Goal: Task Accomplishment & Management: Manage account settings

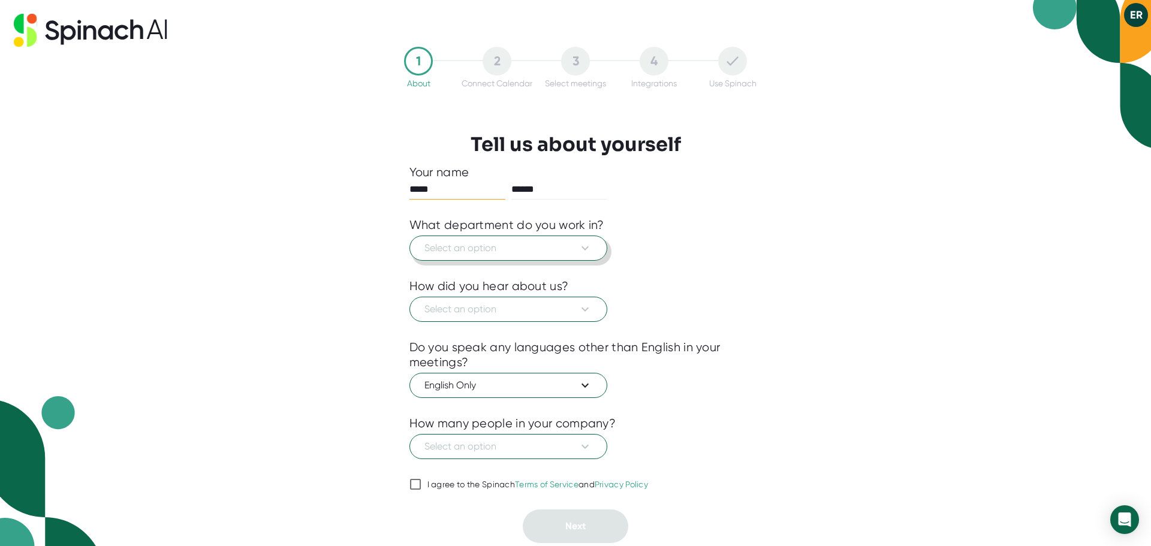
click at [585, 244] on icon at bounding box center [585, 248] width 14 height 14
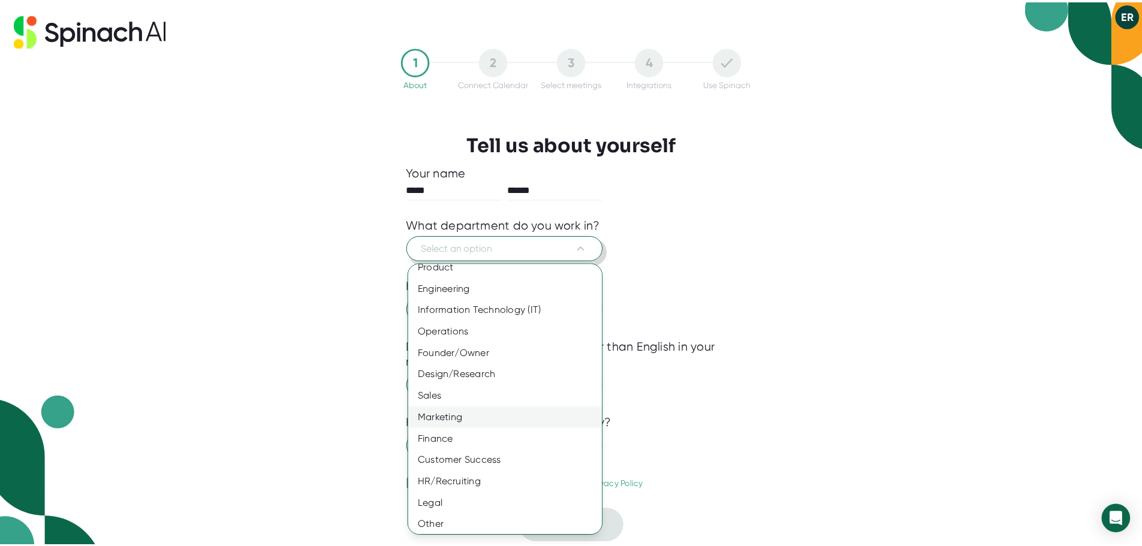
scroll to position [13, 0]
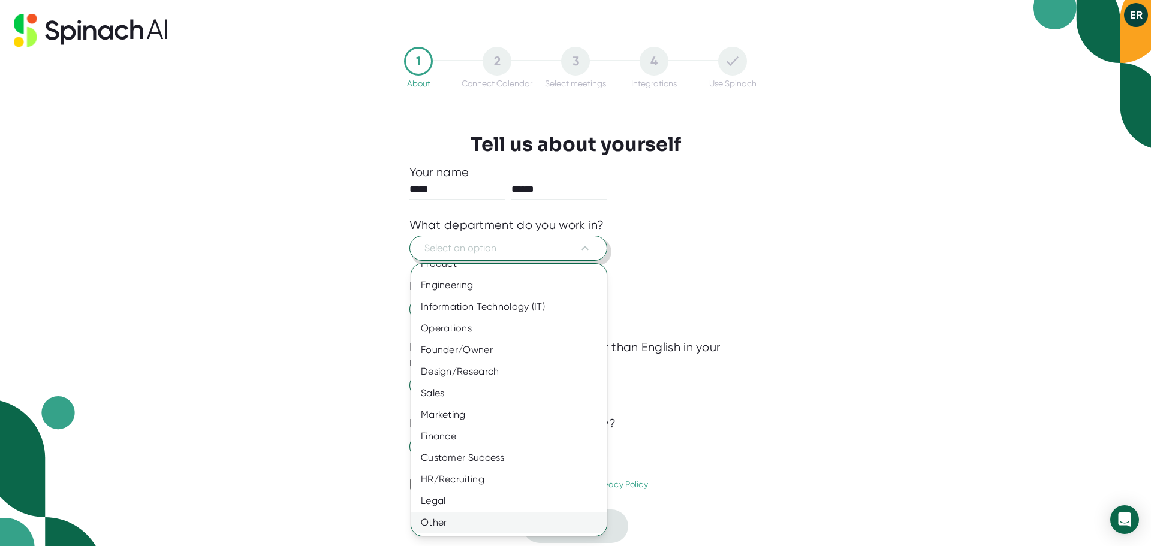
click at [457, 527] on div "Other" at bounding box center [513, 523] width 204 height 22
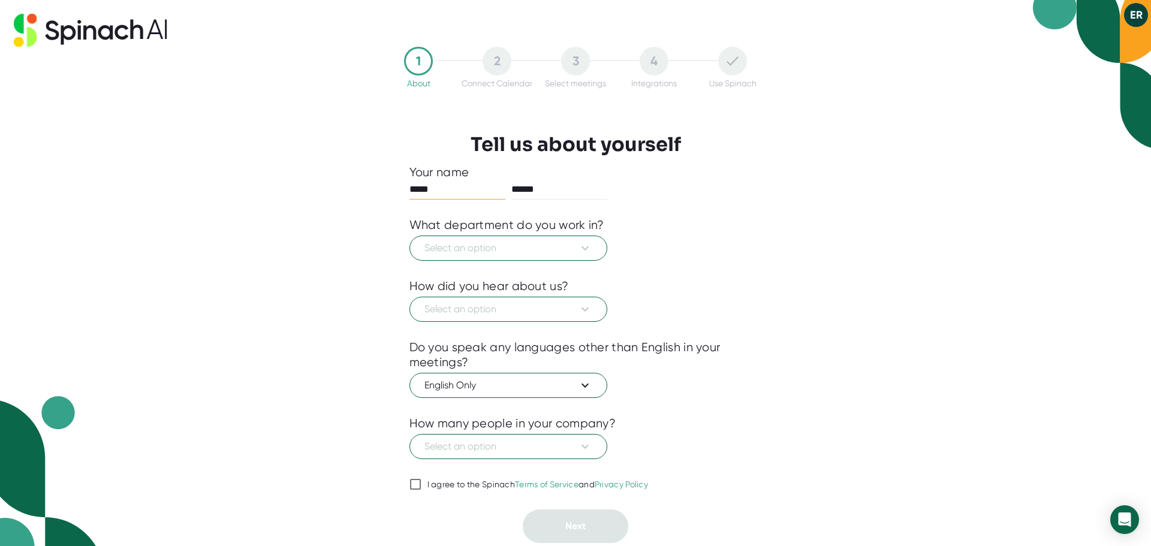
click at [416, 490] on input "I agree to the Spinach Terms of Service and Privacy Policy" at bounding box center [415, 484] width 12 height 14
checkbox input "true"
click at [559, 325] on div at bounding box center [575, 331] width 333 height 18
click at [562, 317] on button "Select an option" at bounding box center [508, 309] width 198 height 25
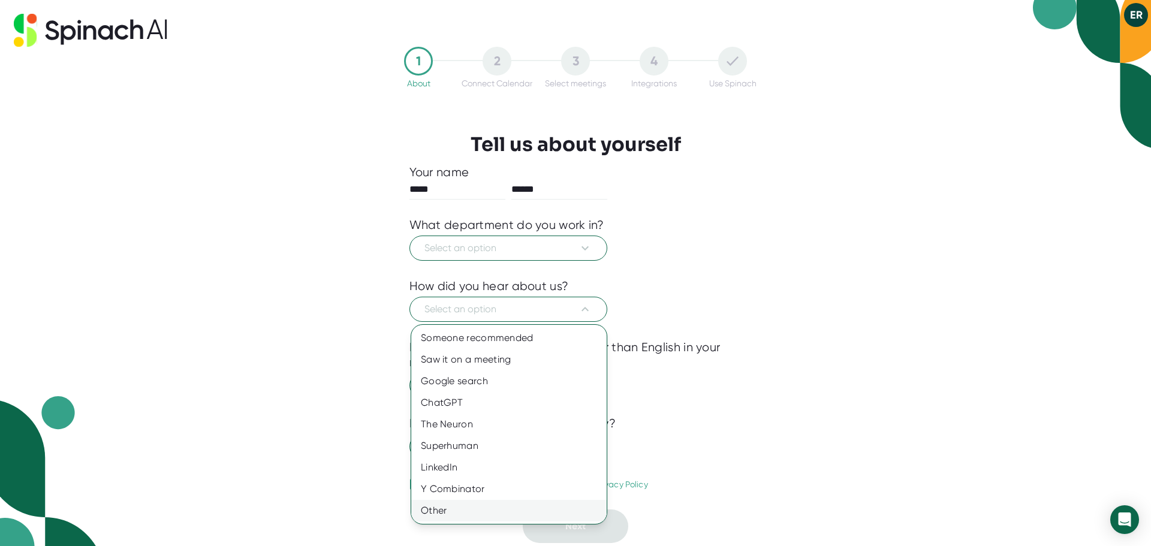
click at [459, 514] on div "Other" at bounding box center [508, 511] width 195 height 22
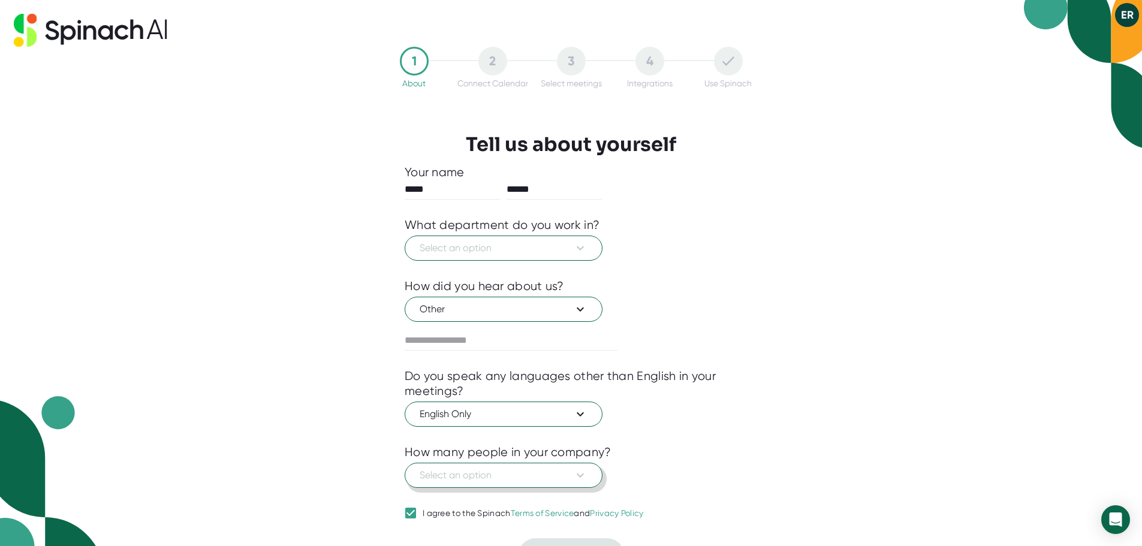
click at [492, 478] on span "Select an option" at bounding box center [503, 475] width 168 height 14
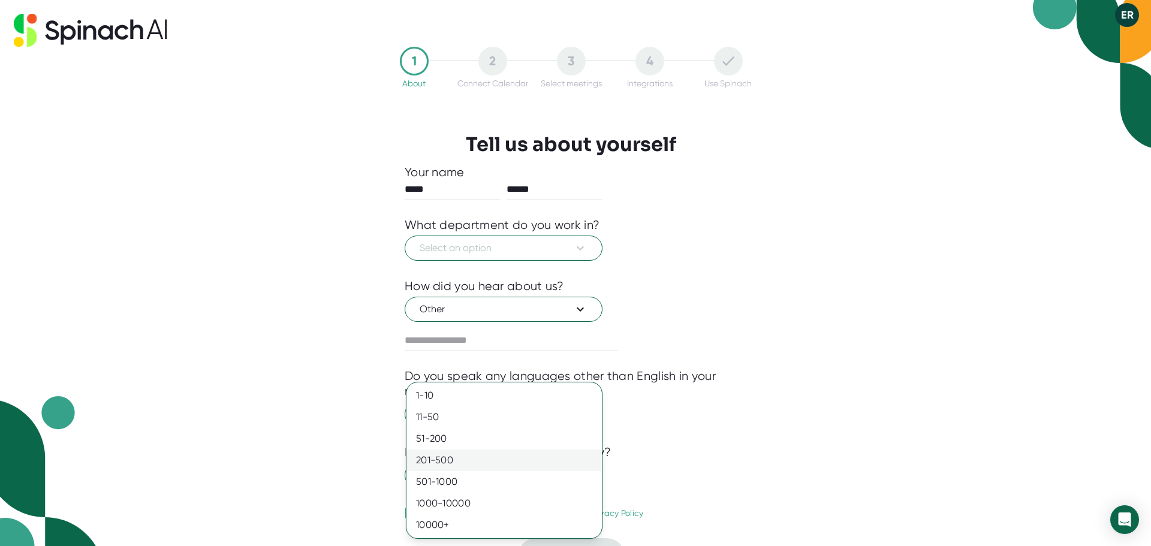
click at [498, 455] on div "201-500" at bounding box center [503, 460] width 195 height 22
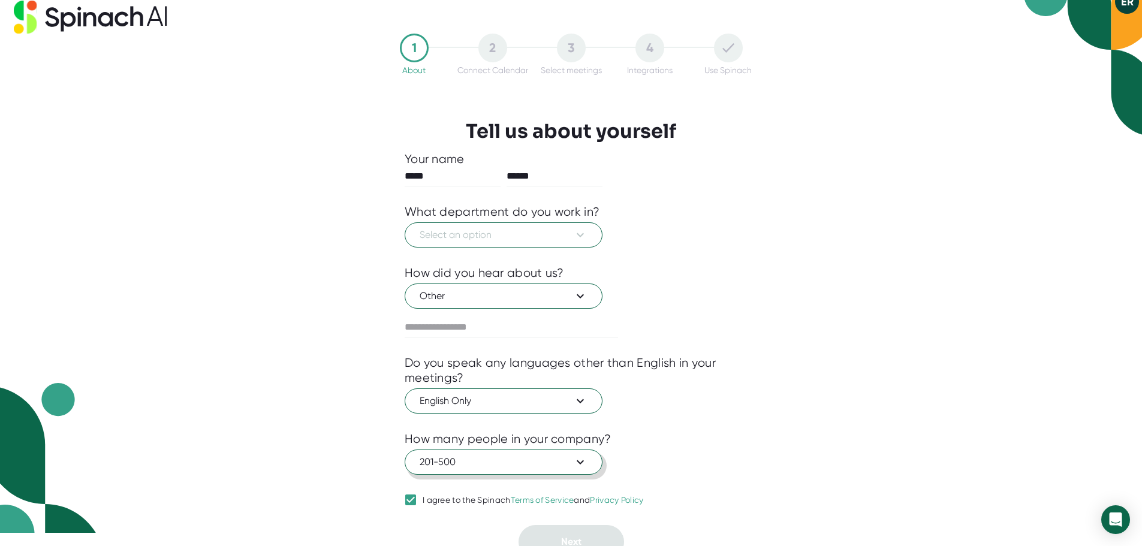
scroll to position [26, 0]
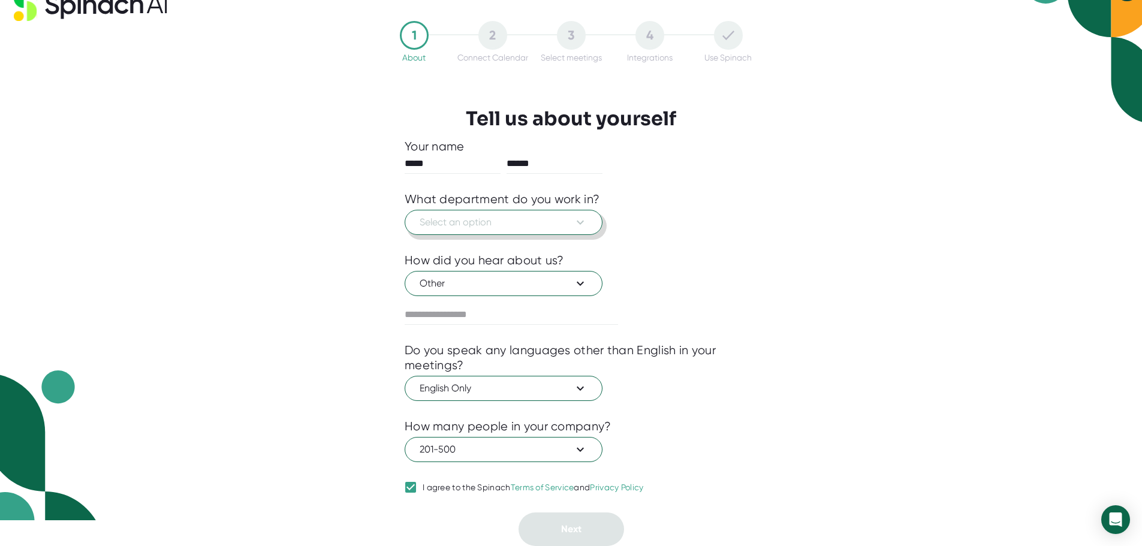
click at [535, 222] on span "Select an option" at bounding box center [503, 222] width 168 height 14
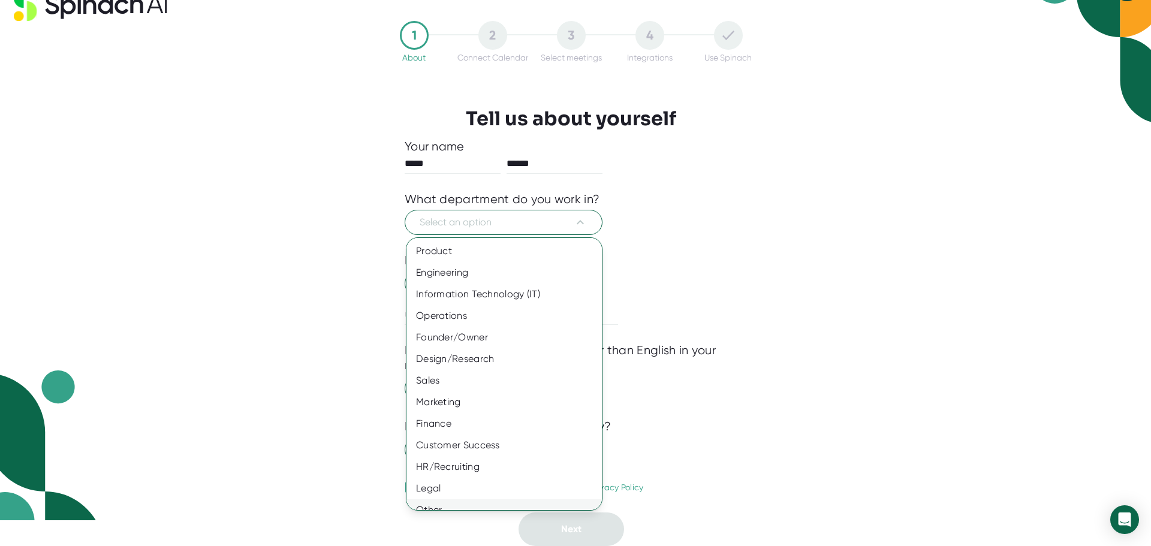
click at [442, 506] on div "Other" at bounding box center [508, 510] width 204 height 22
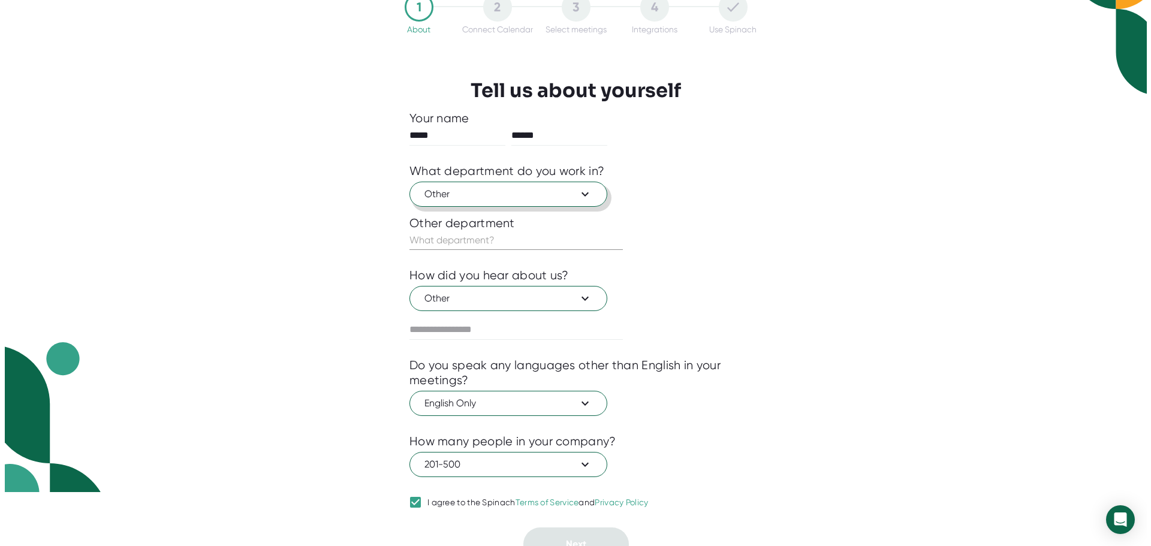
scroll to position [69, 0]
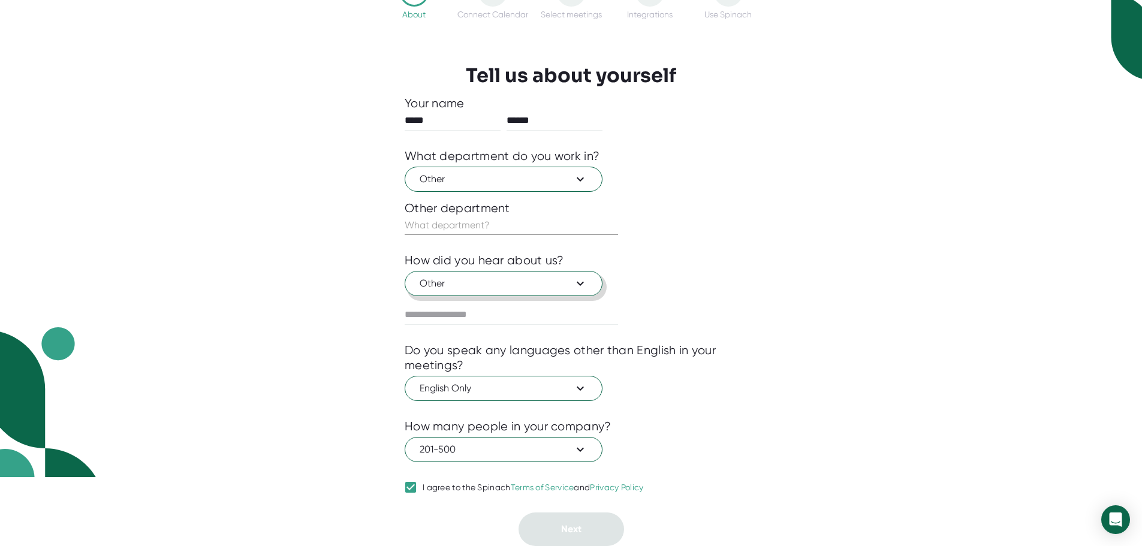
click at [541, 282] on span "Other" at bounding box center [503, 283] width 168 height 14
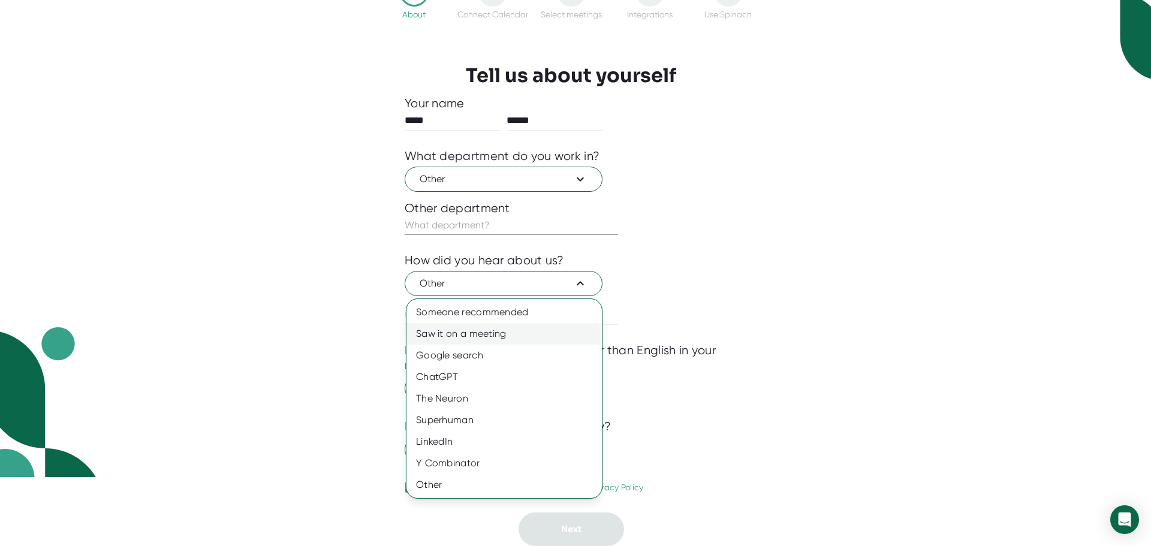
click at [489, 336] on div "Saw it on a meeting" at bounding box center [503, 334] width 195 height 22
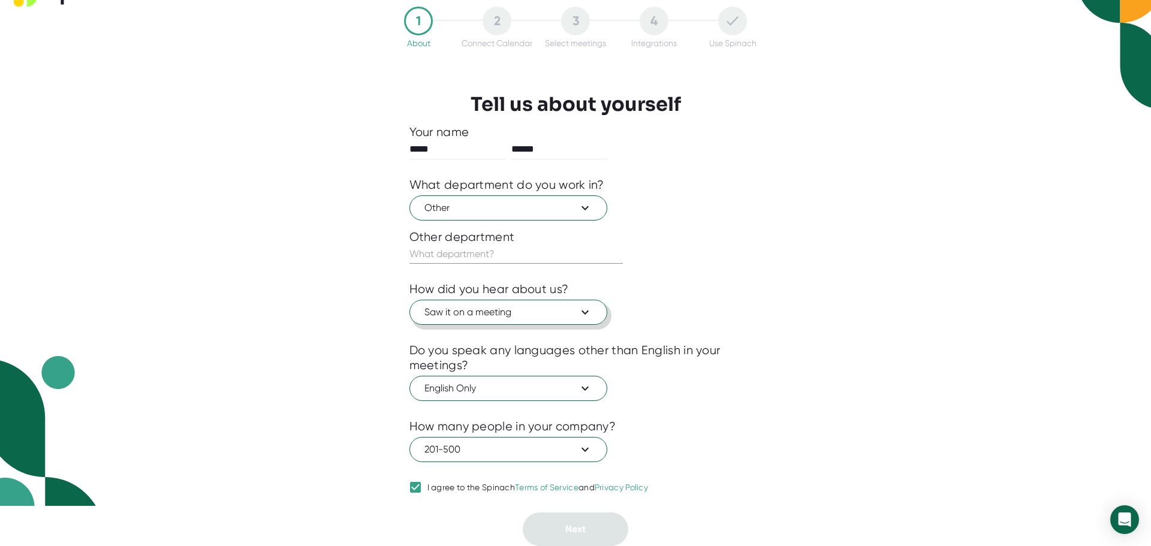
scroll to position [40, 0]
click at [536, 205] on span "Other" at bounding box center [503, 208] width 168 height 14
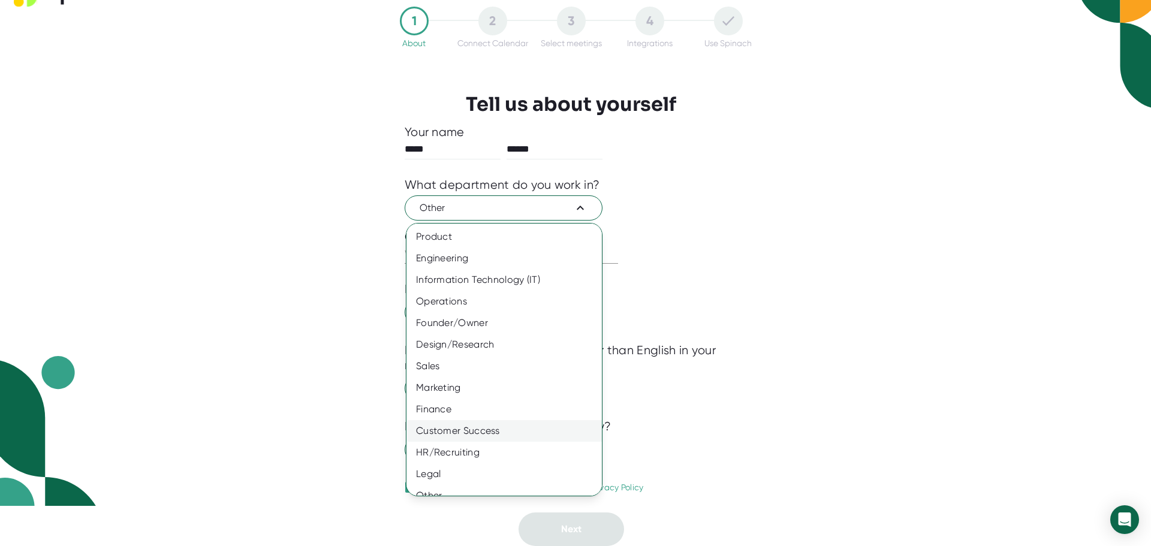
click at [505, 427] on div "Customer Success" at bounding box center [508, 431] width 204 height 22
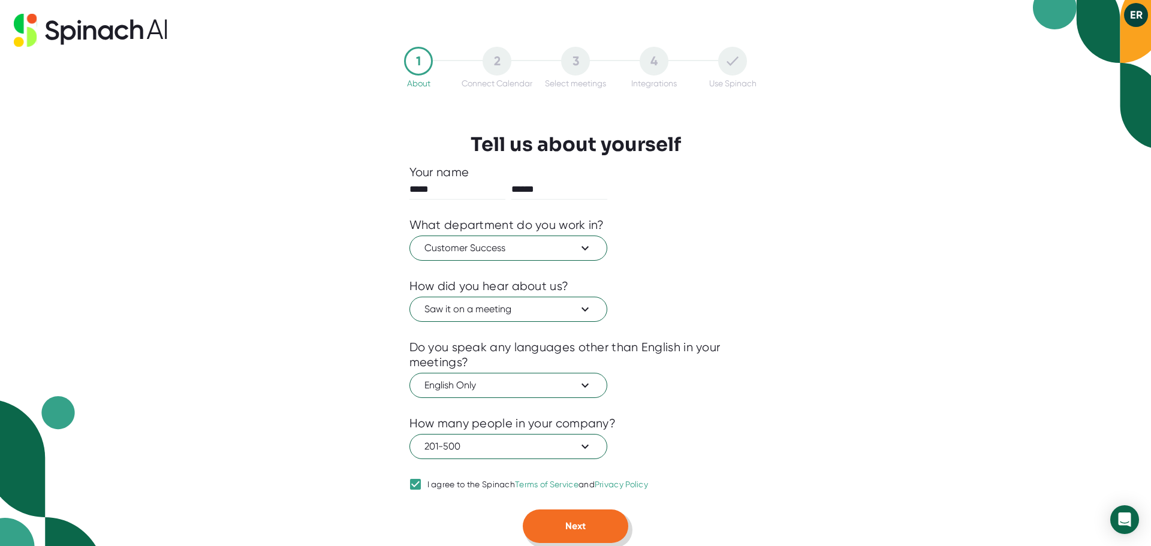
click at [615, 515] on button "Next" at bounding box center [575, 526] width 105 height 34
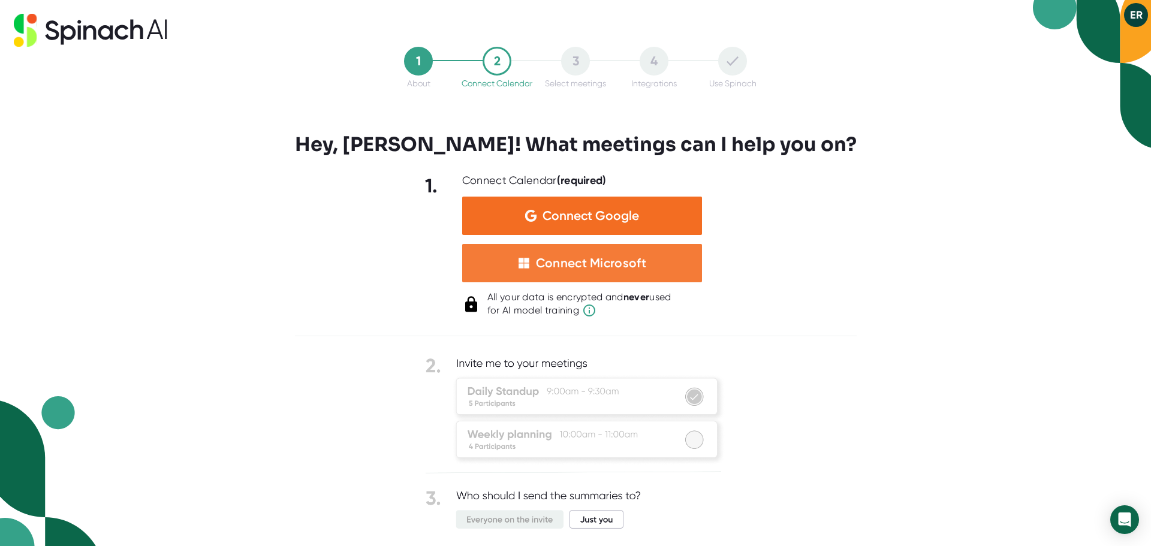
click at [644, 279] on div "Connect Microsoft" at bounding box center [582, 263] width 240 height 38
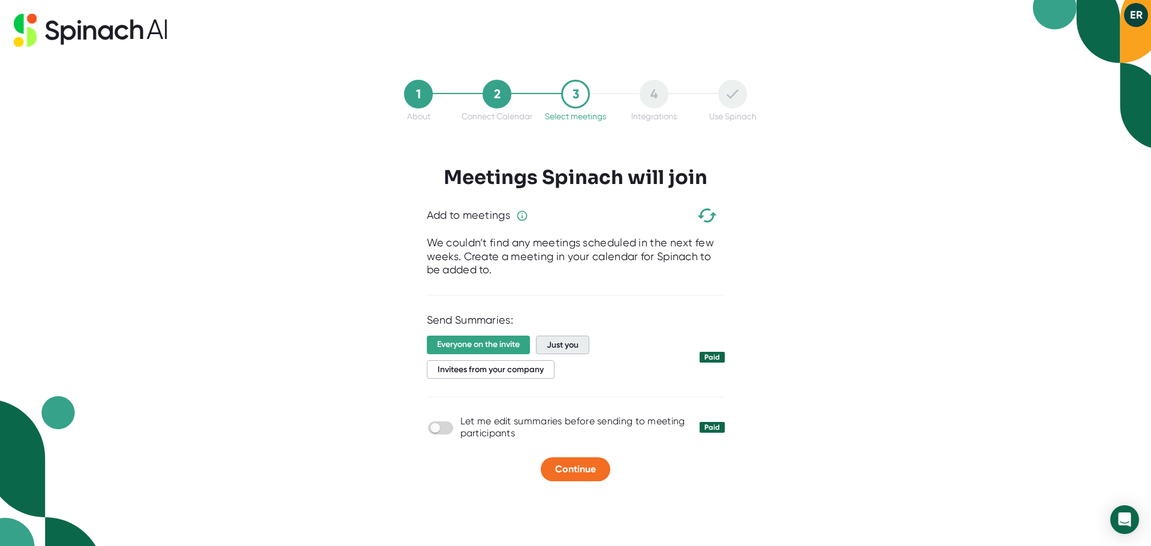
click at [552, 347] on span "Just you" at bounding box center [562, 345] width 53 height 19
click at [581, 472] on span "Continue" at bounding box center [575, 468] width 41 height 11
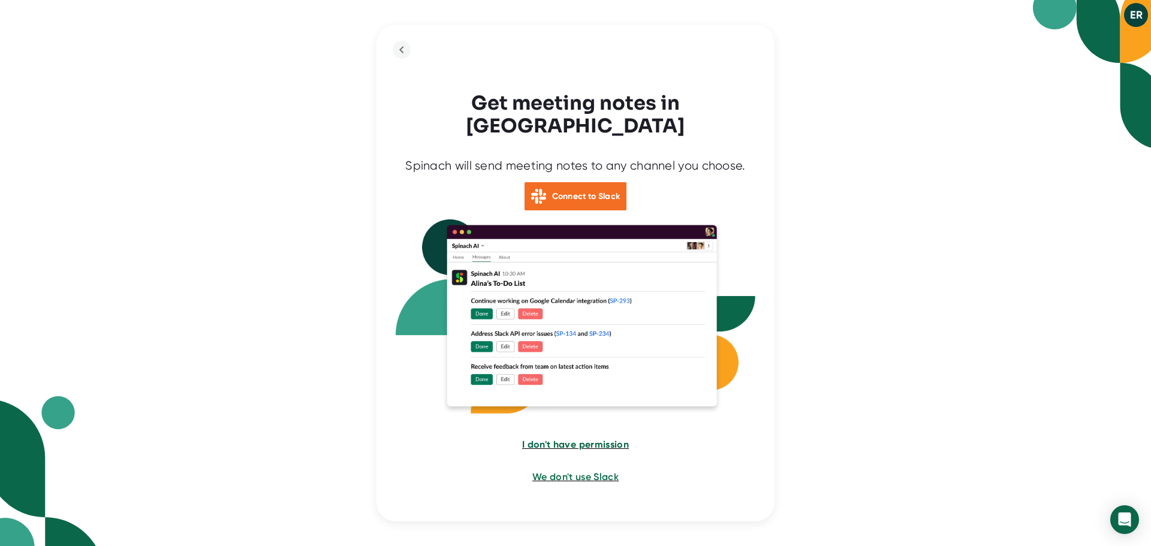
click at [597, 439] on span "I don't have permission" at bounding box center [575, 444] width 107 height 11
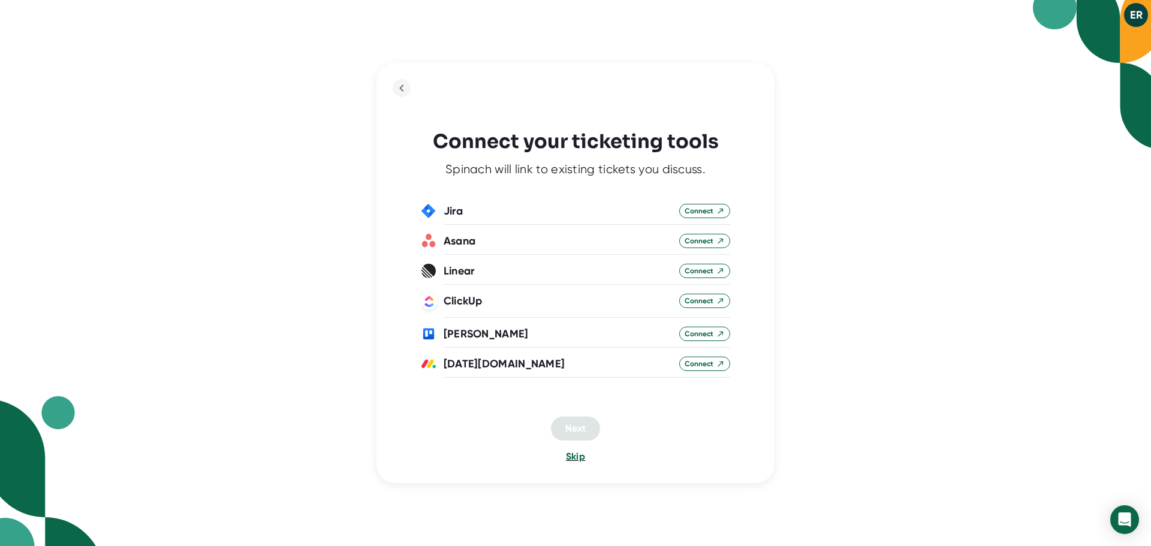
click at [574, 460] on span "Skip" at bounding box center [575, 456] width 19 height 11
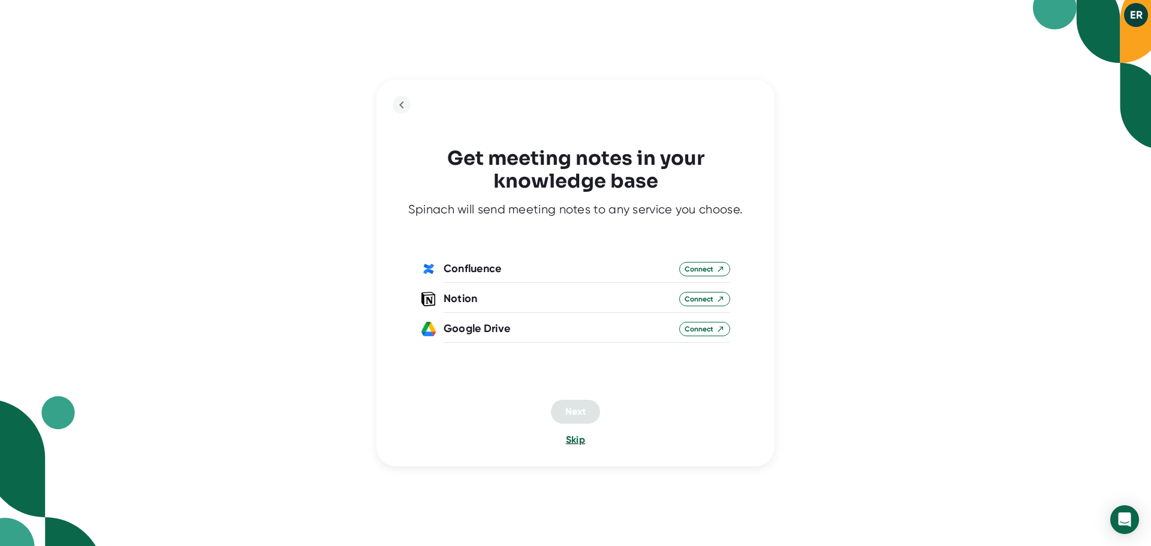
click at [578, 442] on span "Skip" at bounding box center [575, 439] width 19 height 11
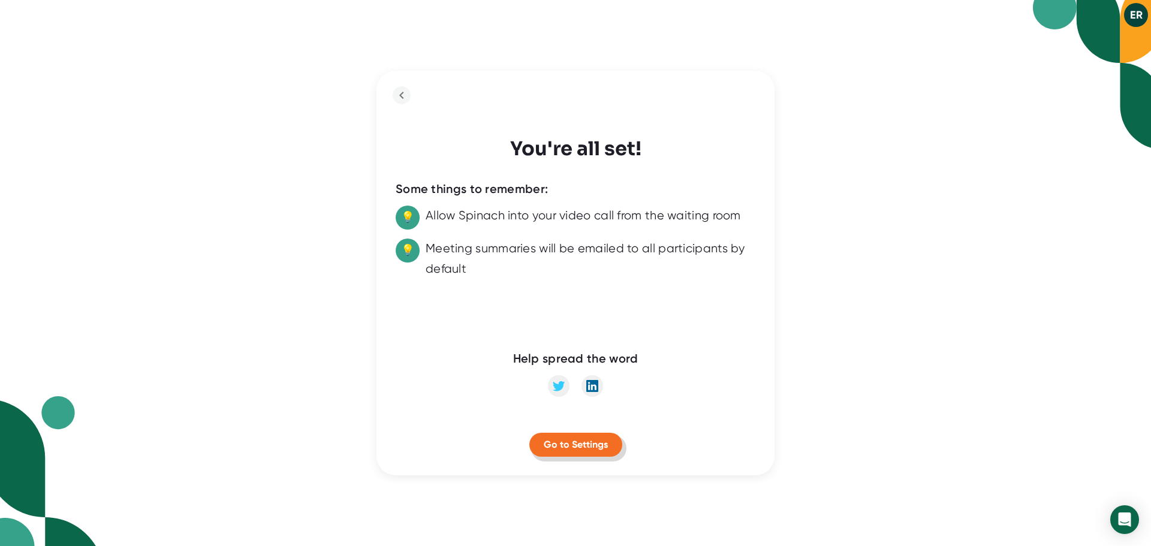
click at [587, 453] on button "Go to Settings" at bounding box center [575, 445] width 93 height 24
